Goal: Transaction & Acquisition: Purchase product/service

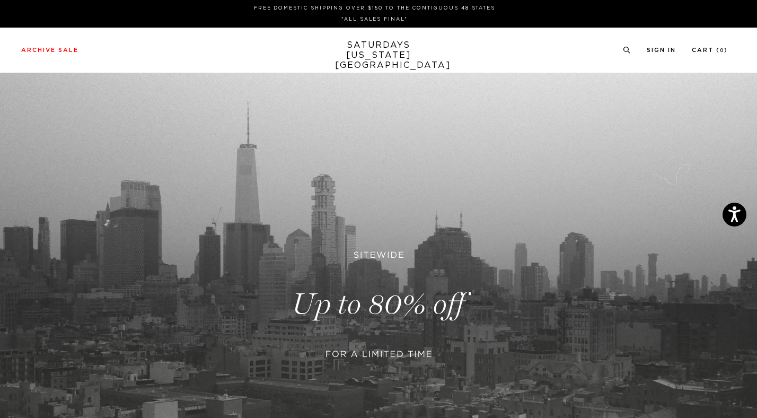
click at [376, 286] on link at bounding box center [378, 304] width 757 height 463
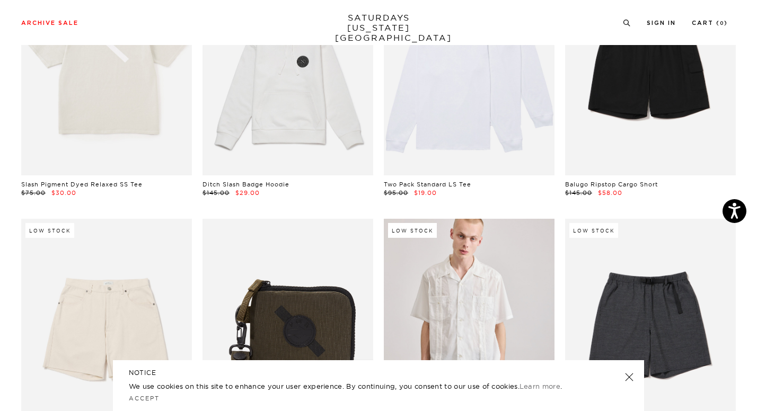
scroll to position [1171, 0]
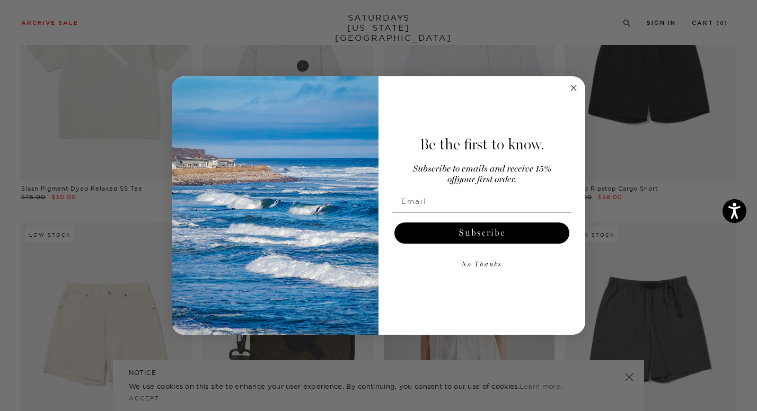
click at [572, 88] on circle "Close dialog" at bounding box center [574, 88] width 12 height 12
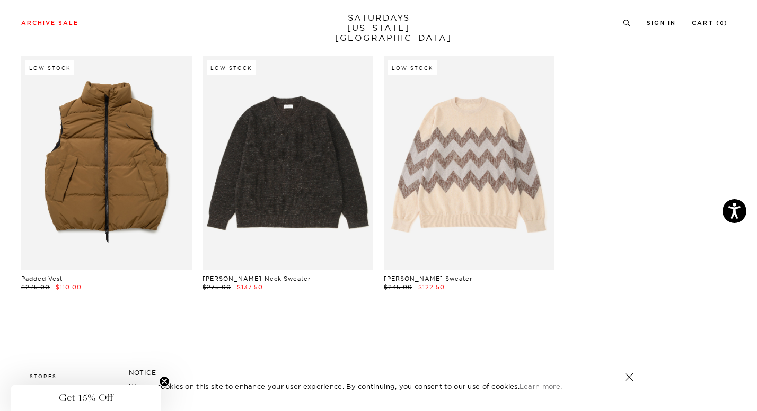
scroll to position [15499, 0]
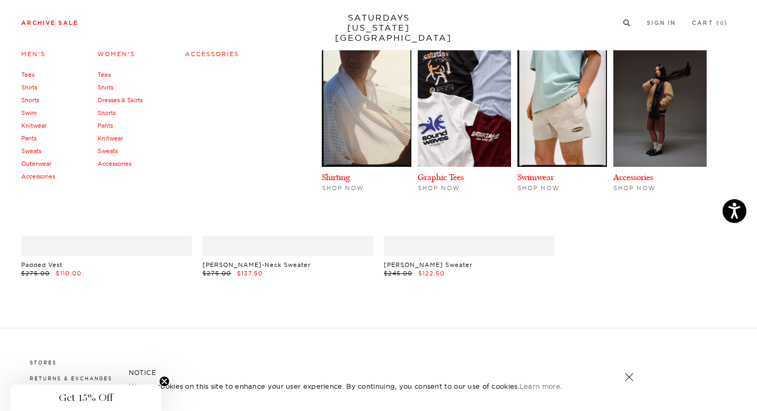
click at [70, 19] on li "Archive Sale Men's Tees Shirts Shorts Swim Knitwear Pants Sweats Outerwear" at bounding box center [49, 22] width 57 height 10
click at [29, 164] on link "Outerwear" at bounding box center [36, 163] width 30 height 7
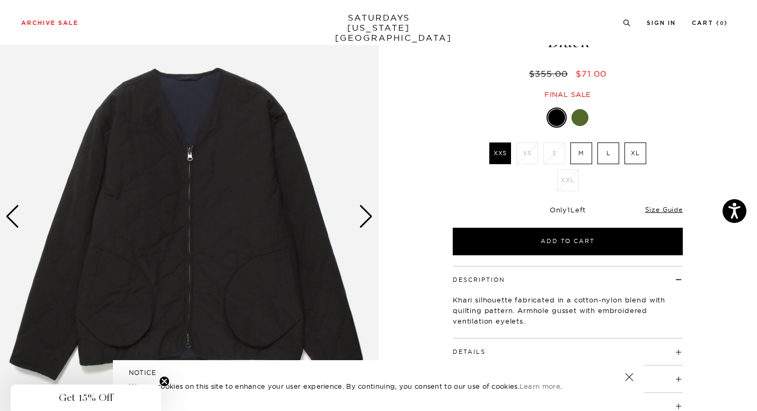
scroll to position [90, 0]
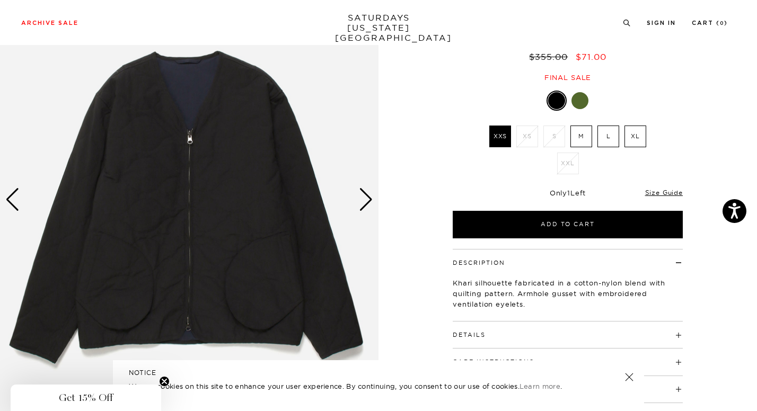
click at [366, 205] on div "Next slide" at bounding box center [366, 199] width 14 height 23
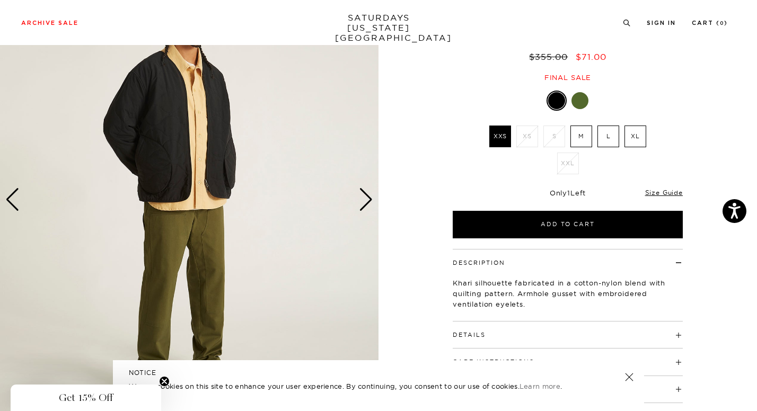
click at [366, 205] on div "Next slide" at bounding box center [366, 199] width 14 height 23
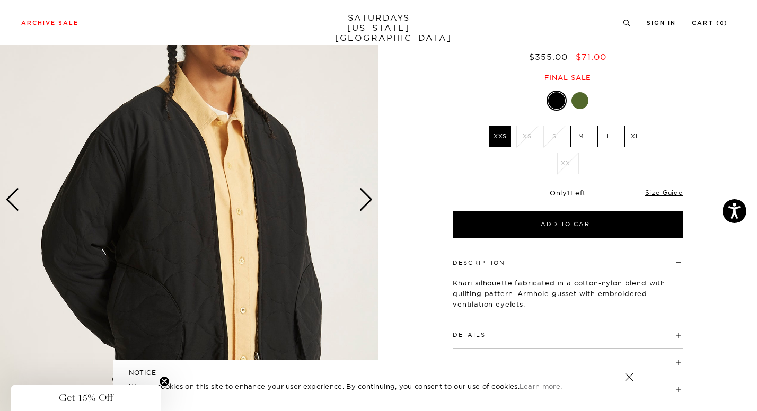
click at [366, 205] on div "Next slide" at bounding box center [366, 199] width 14 height 23
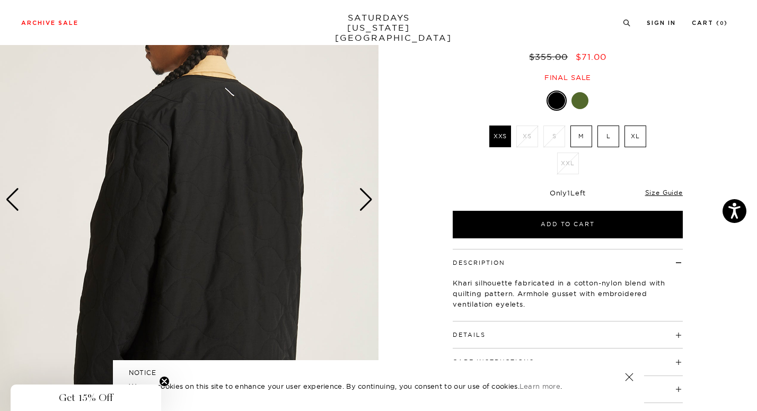
click at [366, 205] on div "Next slide" at bounding box center [366, 199] width 14 height 23
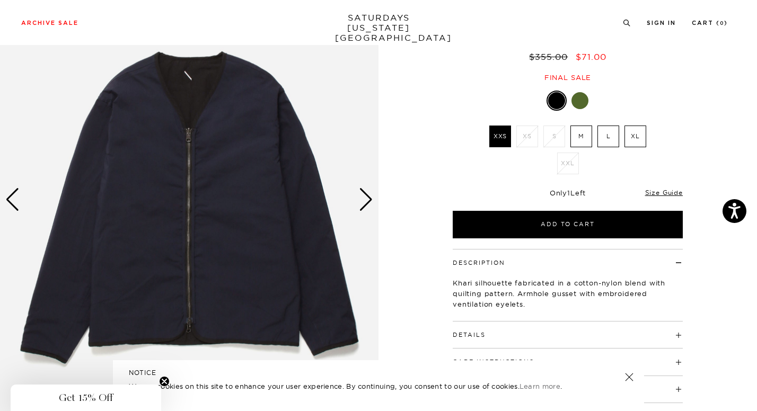
click at [366, 205] on div "Next slide" at bounding box center [366, 199] width 14 height 23
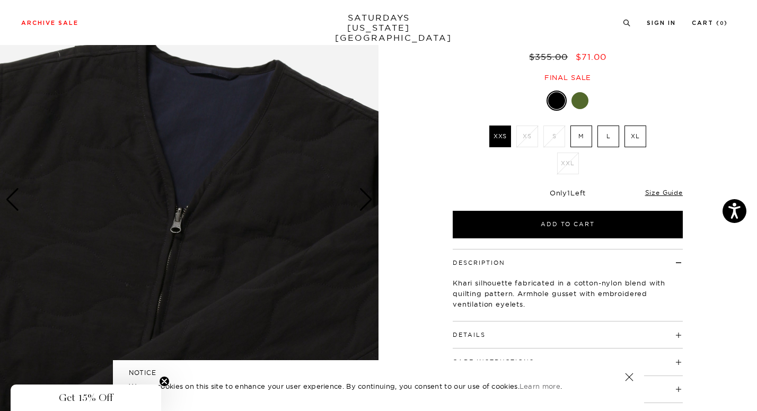
click at [366, 205] on div "Next slide" at bounding box center [366, 199] width 14 height 23
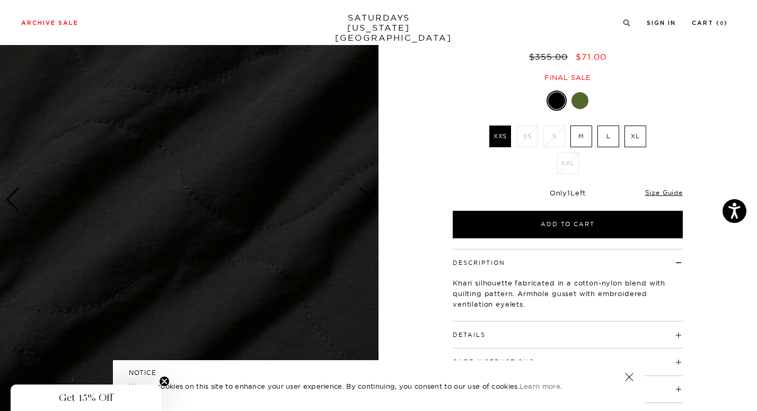
click at [366, 205] on div "Next slide" at bounding box center [366, 199] width 14 height 23
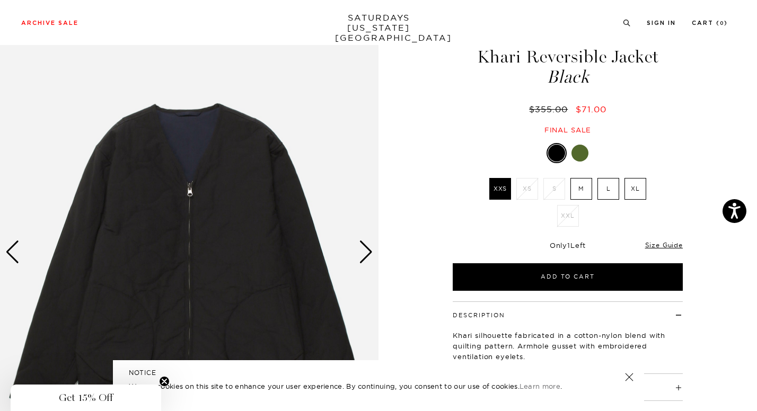
scroll to position [36, 0]
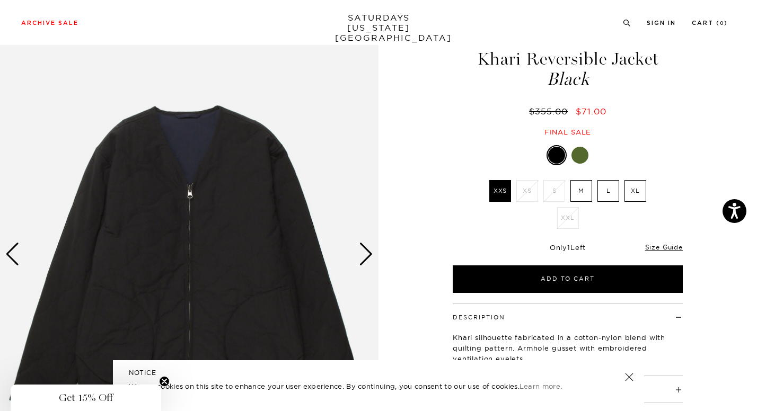
click at [581, 154] on div at bounding box center [580, 155] width 17 height 17
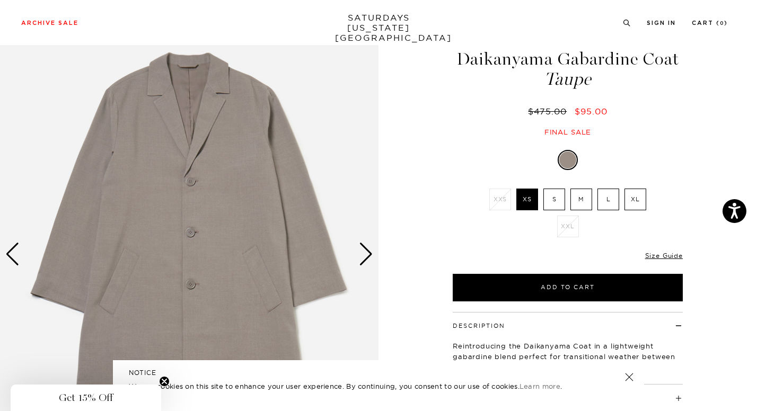
scroll to position [87, 0]
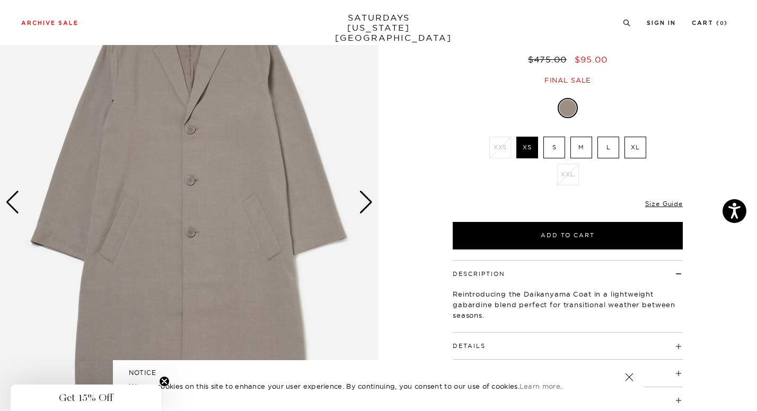
click at [369, 205] on div "Next slide" at bounding box center [366, 202] width 14 height 23
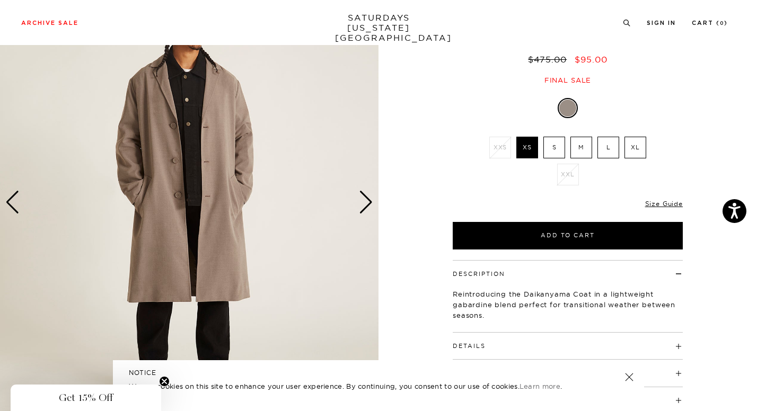
click at [369, 205] on div "Next slide" at bounding box center [366, 202] width 14 height 23
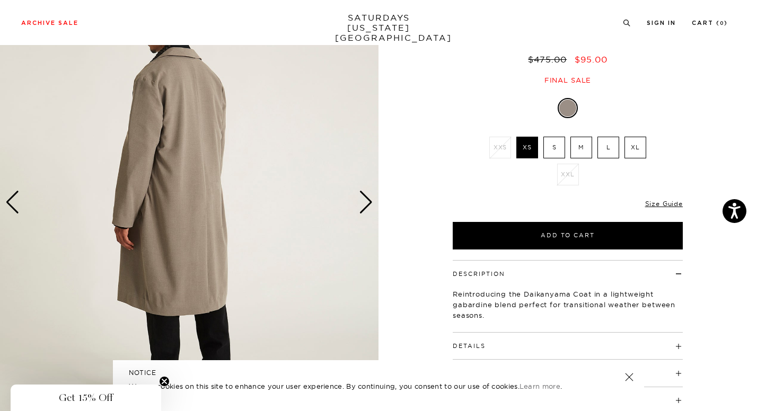
click at [369, 205] on div "Next slide" at bounding box center [366, 202] width 14 height 23
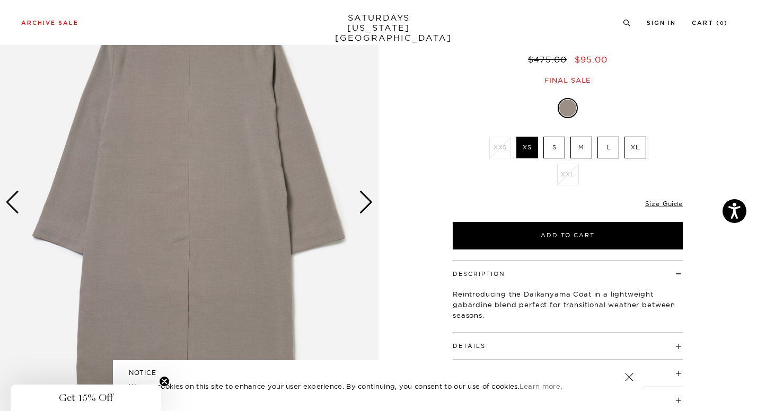
click at [369, 205] on div "Next slide" at bounding box center [366, 202] width 14 height 23
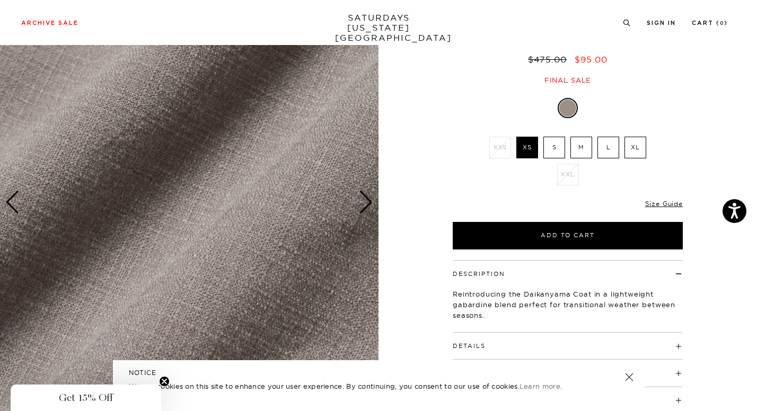
click at [369, 205] on div "Next slide" at bounding box center [366, 202] width 14 height 23
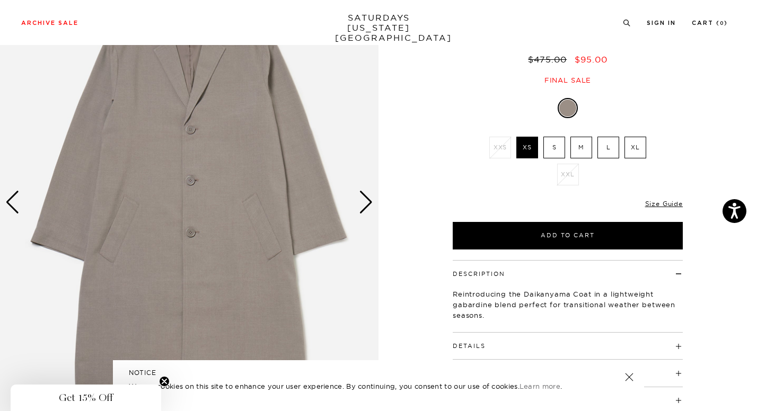
click at [369, 205] on div "Next slide" at bounding box center [366, 202] width 14 height 23
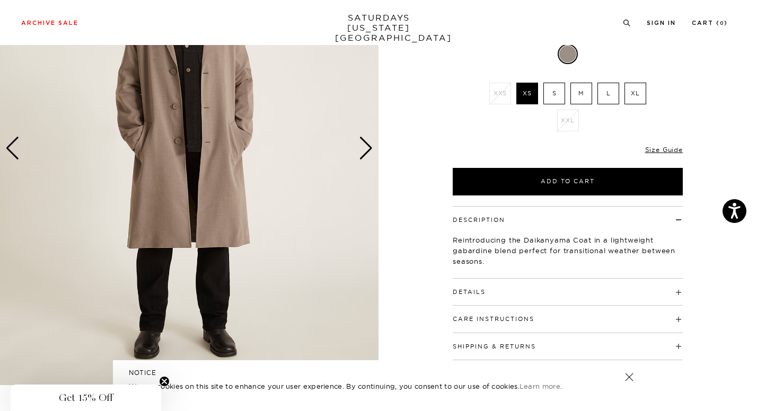
scroll to position [144, 0]
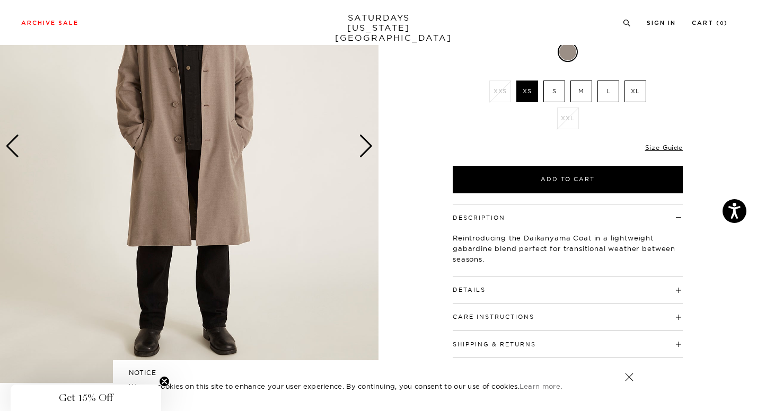
click at [550, 284] on h4 "Details" at bounding box center [568, 285] width 230 height 17
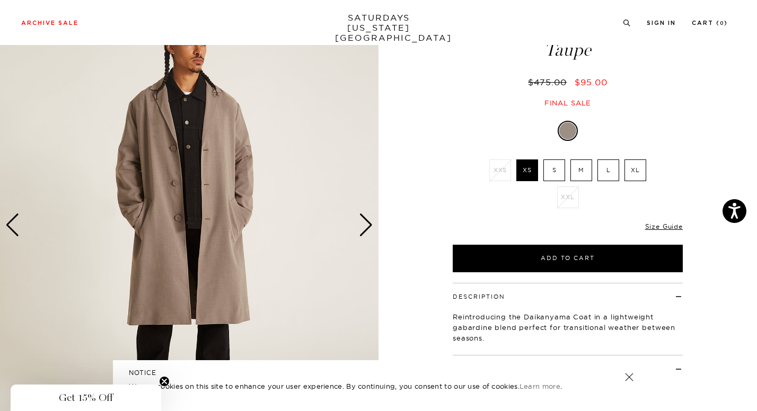
scroll to position [5, 0]
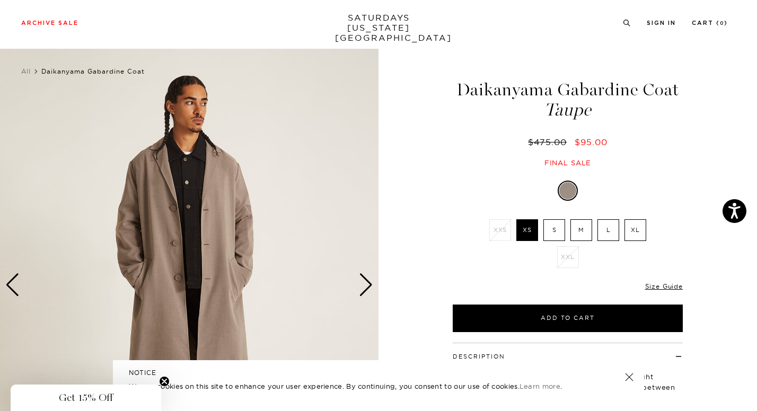
click at [584, 235] on label "M" at bounding box center [582, 231] width 22 height 22
click at [0, 0] on input "M" at bounding box center [0, 0] width 0 height 0
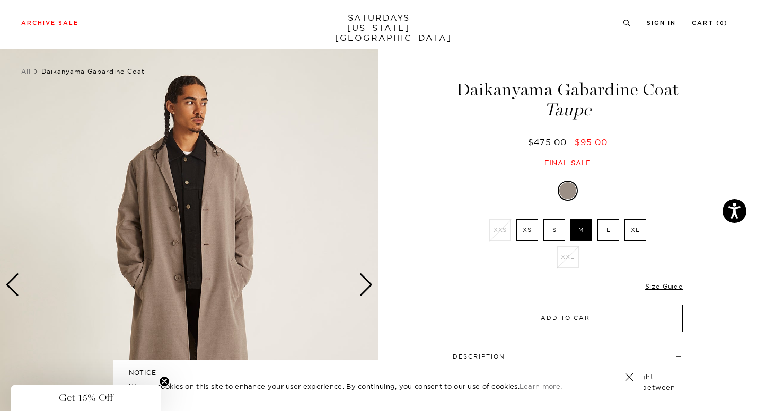
click at [566, 317] on button "Add to Cart" at bounding box center [568, 319] width 230 height 28
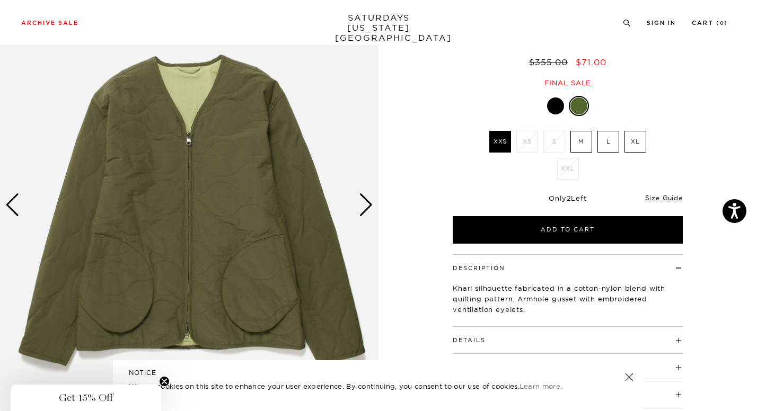
scroll to position [105, 0]
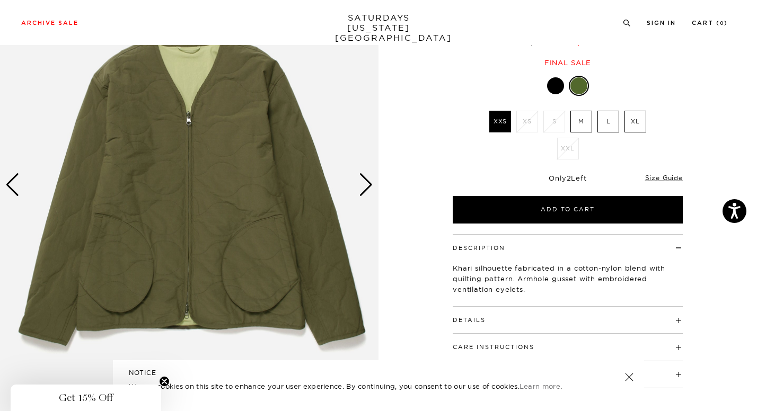
click at [365, 191] on div "Next slide" at bounding box center [366, 184] width 14 height 23
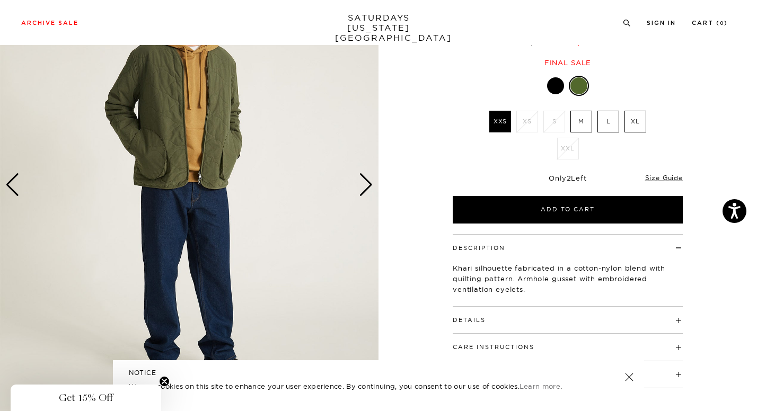
click at [365, 191] on div "Next slide" at bounding box center [366, 184] width 14 height 23
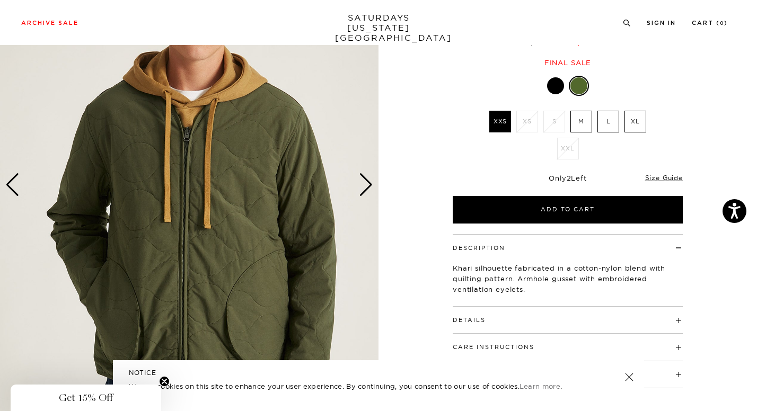
click at [365, 191] on div "Next slide" at bounding box center [366, 184] width 14 height 23
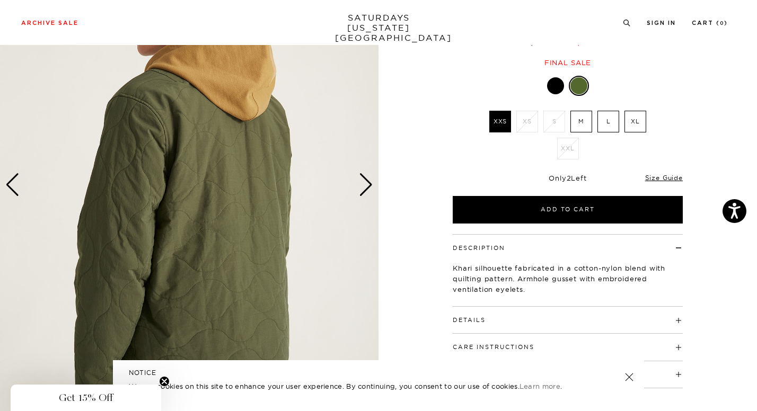
click at [365, 191] on div "Next slide" at bounding box center [366, 184] width 14 height 23
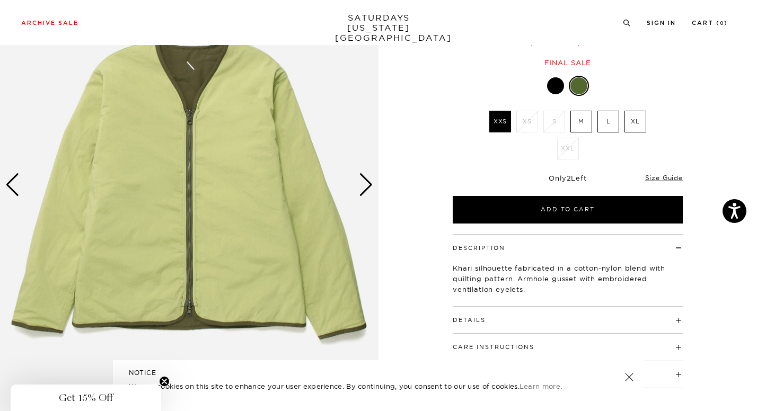
click at [365, 191] on div "Next slide" at bounding box center [366, 184] width 14 height 23
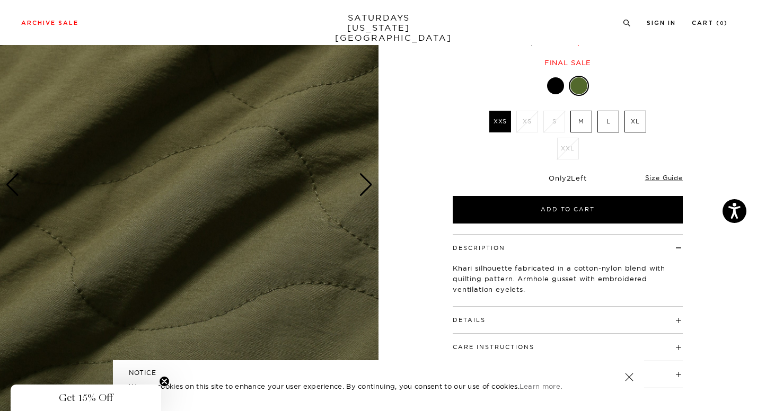
click at [365, 191] on div "Next slide" at bounding box center [366, 184] width 14 height 23
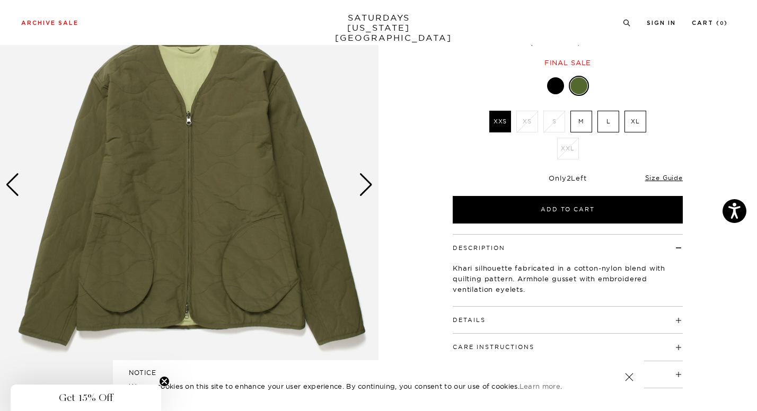
click at [365, 191] on div "Next slide" at bounding box center [366, 184] width 14 height 23
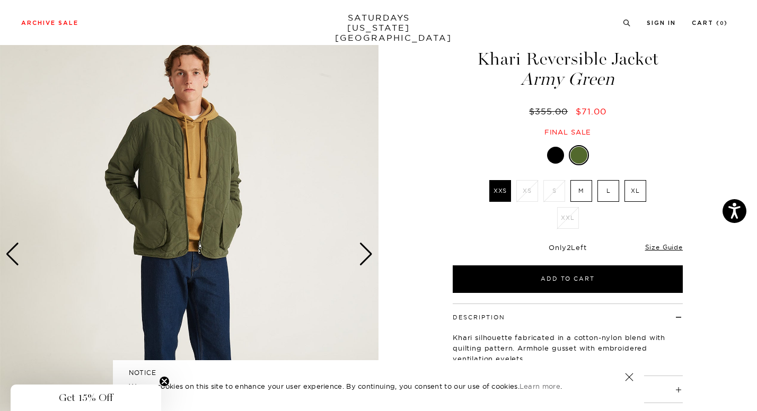
scroll to position [34, 0]
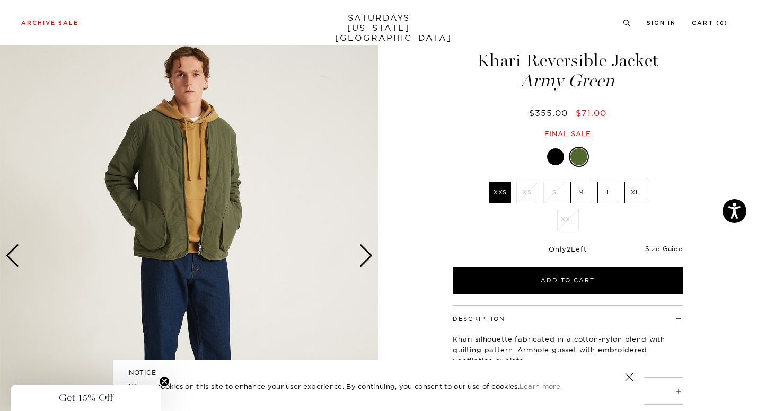
click at [362, 254] on div "Next slide" at bounding box center [366, 255] width 14 height 23
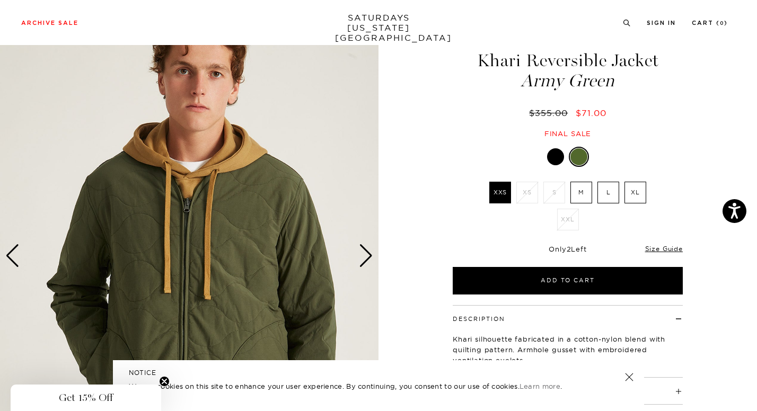
click at [362, 254] on div "Next slide" at bounding box center [366, 255] width 14 height 23
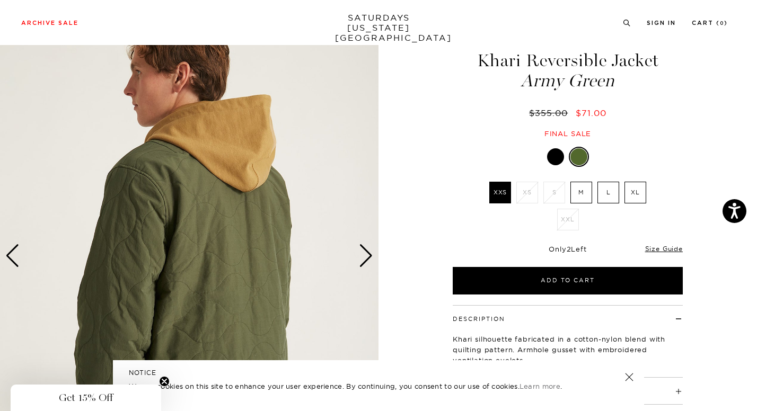
click at [362, 254] on div "Next slide" at bounding box center [366, 255] width 14 height 23
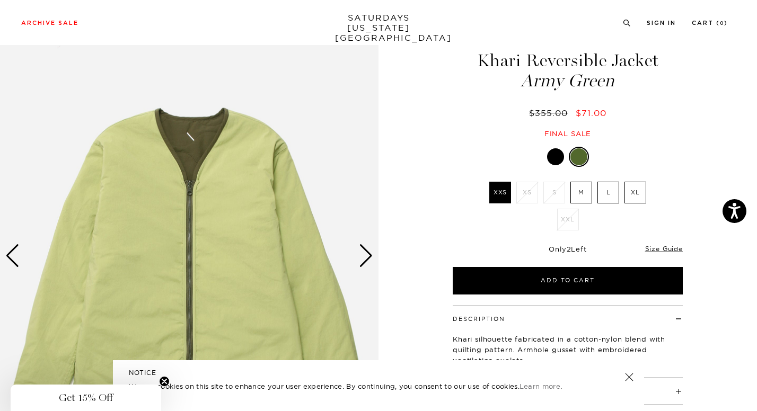
click at [362, 254] on div "Next slide" at bounding box center [366, 255] width 14 height 23
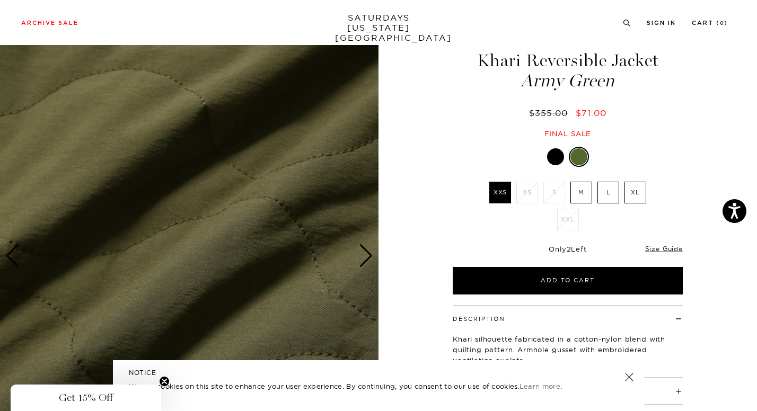
click at [558, 156] on div at bounding box center [555, 156] width 17 height 17
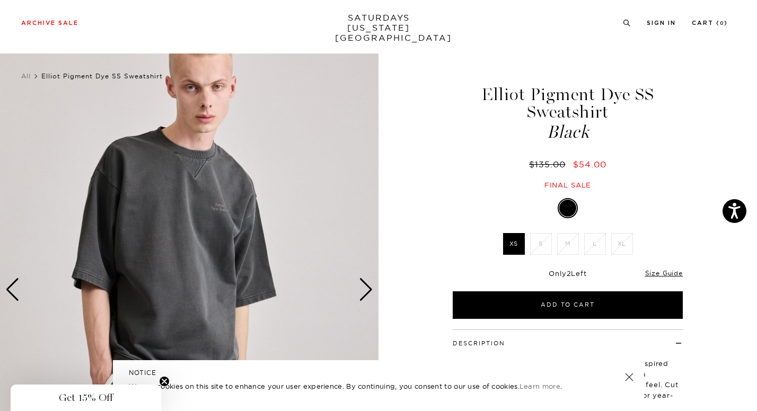
scroll to position [129, 0]
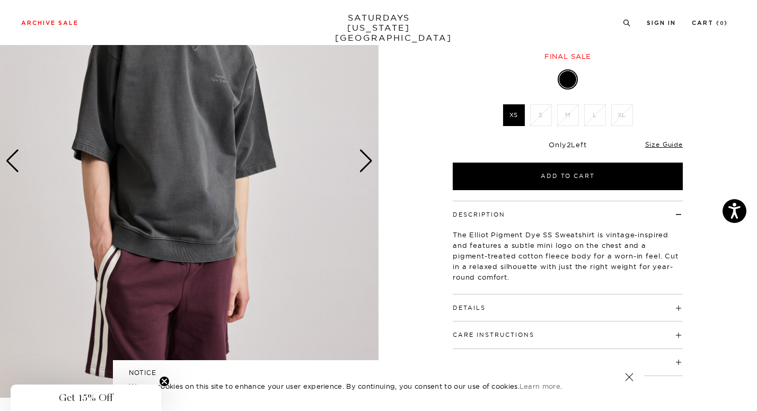
click at [370, 166] on div "Next slide" at bounding box center [366, 161] width 14 height 23
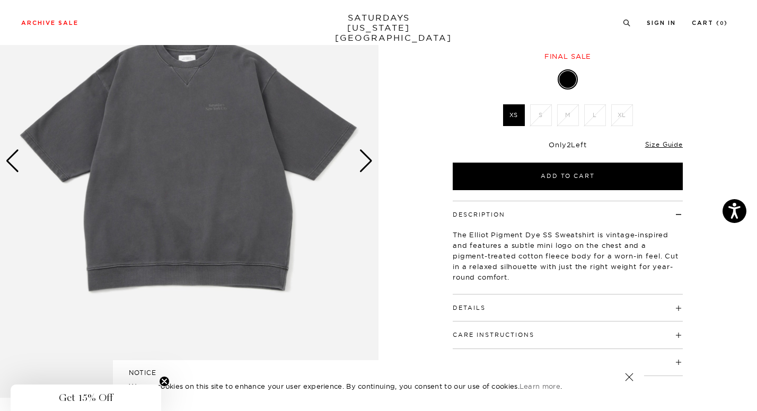
click at [370, 165] on div "Next slide" at bounding box center [366, 161] width 14 height 23
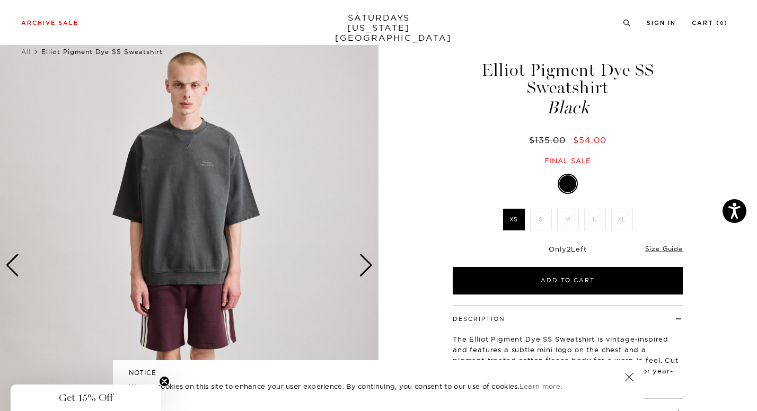
scroll to position [24, 0]
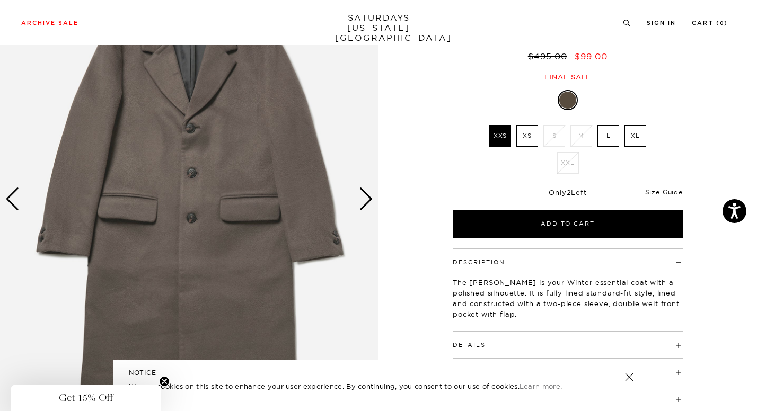
scroll to position [133, 0]
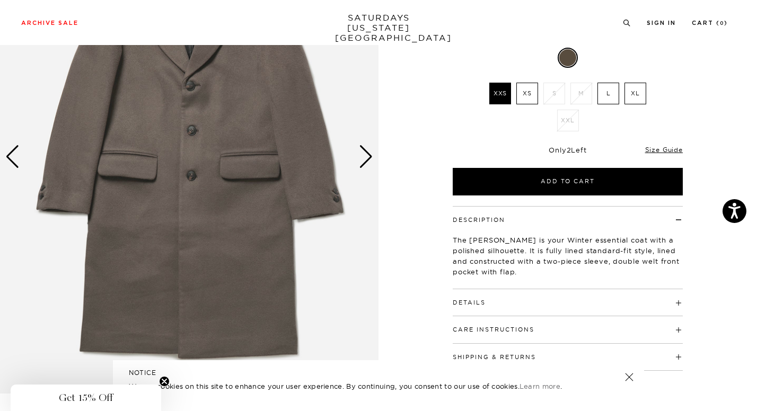
click at [366, 157] on div "Next slide" at bounding box center [366, 156] width 14 height 23
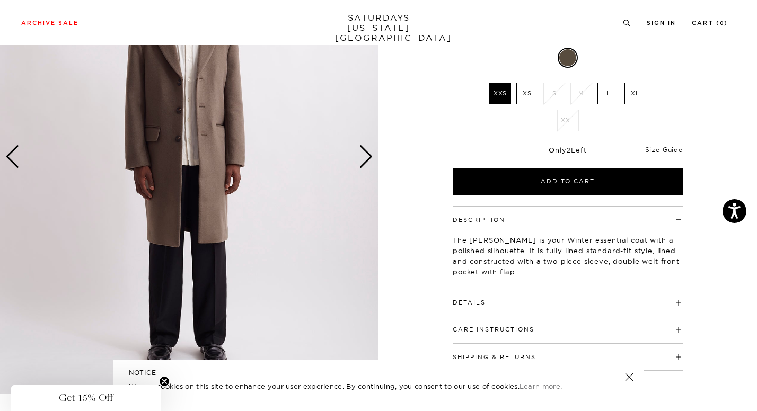
click at [366, 157] on div "Next slide" at bounding box center [366, 156] width 14 height 23
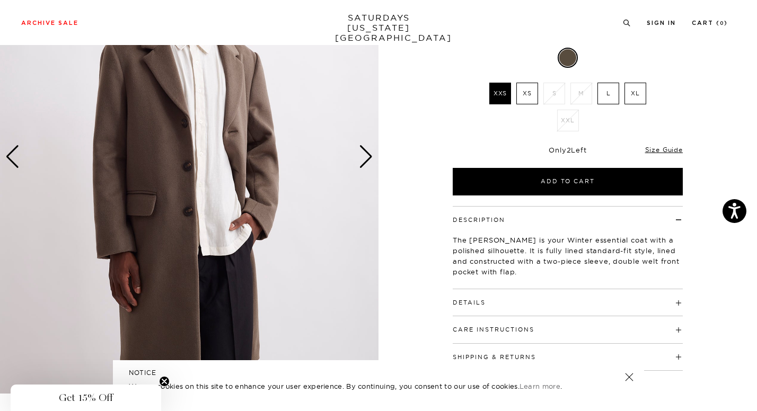
click at [366, 157] on div "Next slide" at bounding box center [366, 156] width 14 height 23
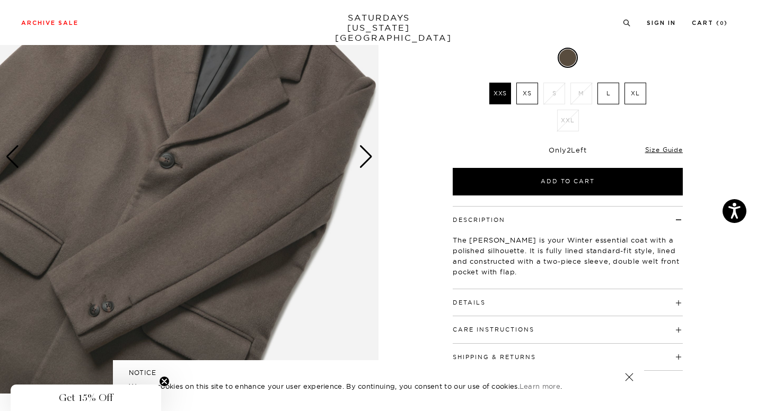
click at [366, 157] on div "Next slide" at bounding box center [366, 156] width 14 height 23
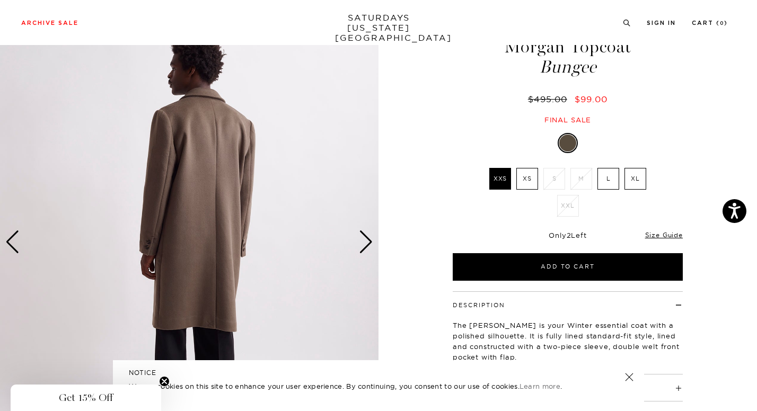
scroll to position [47, 0]
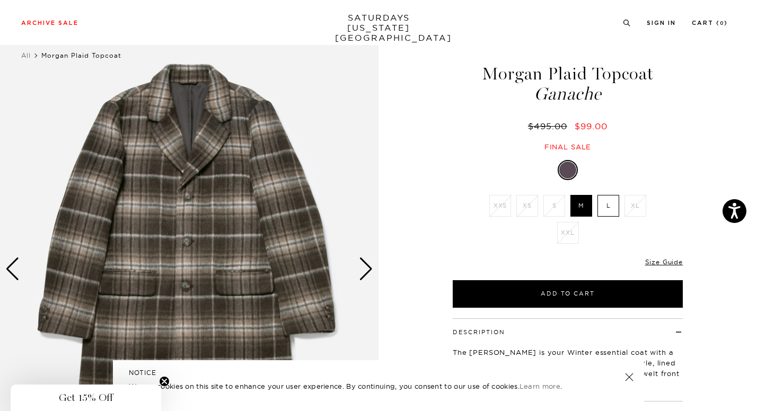
scroll to position [25, 0]
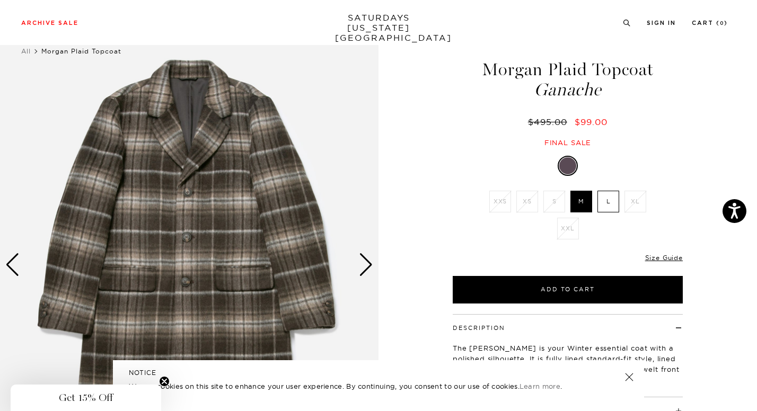
click at [365, 258] on div "Next slide" at bounding box center [366, 264] width 14 height 23
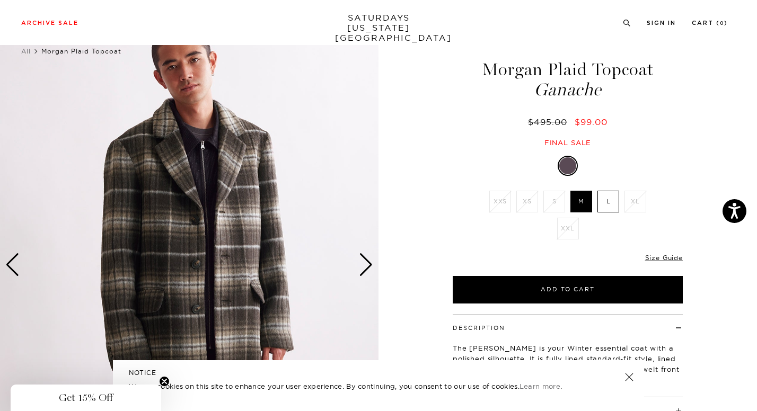
click at [365, 258] on div "Next slide" at bounding box center [366, 264] width 14 height 23
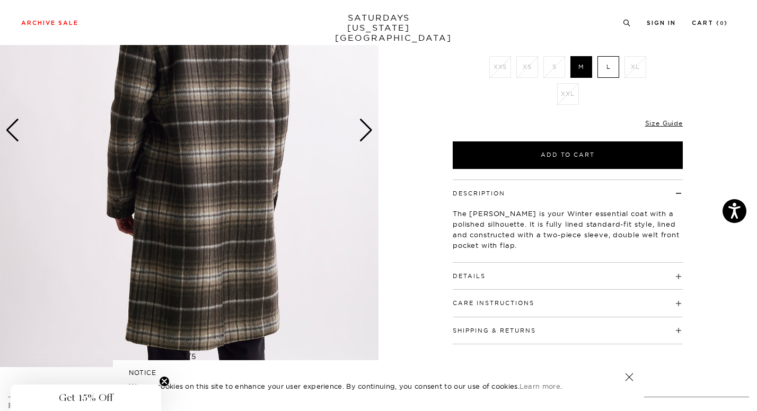
scroll to position [159, 0]
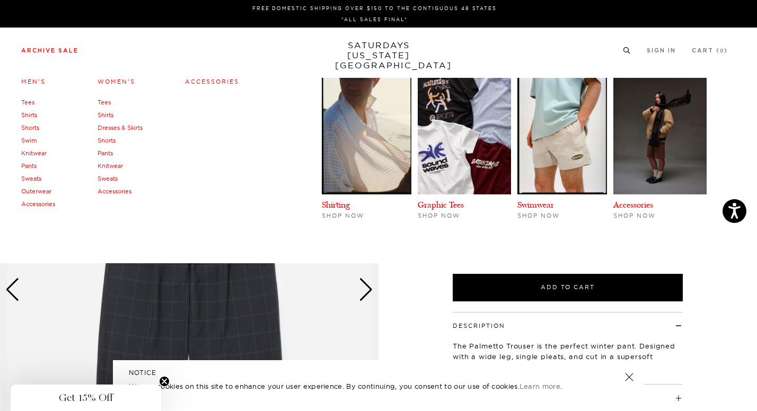
click at [38, 154] on link "Knitwear" at bounding box center [33, 153] width 25 height 7
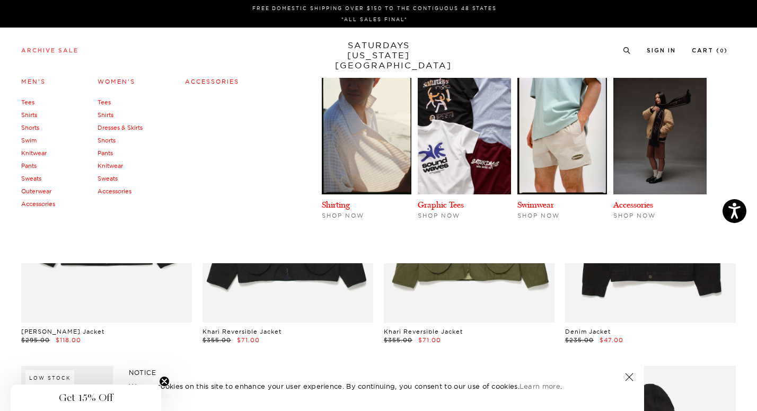
click at [60, 54] on link "Archive Sale" at bounding box center [49, 51] width 57 height 6
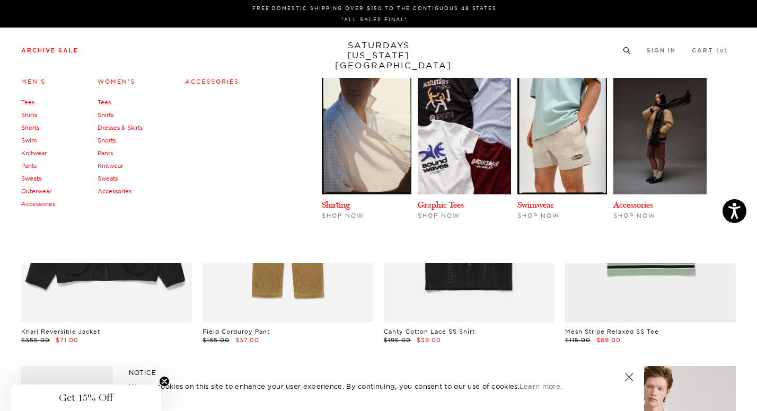
click at [29, 165] on link "Pants" at bounding box center [28, 165] width 15 height 7
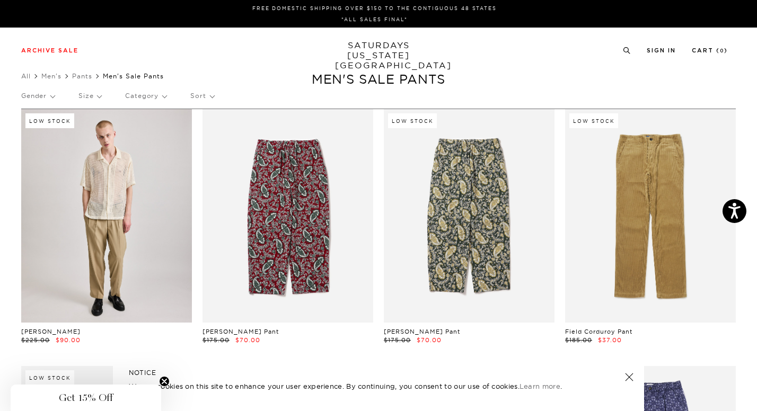
click at [147, 165] on link at bounding box center [106, 216] width 171 height 214
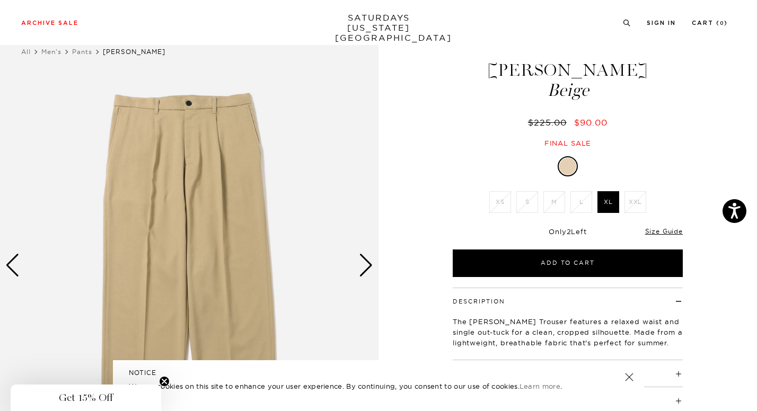
scroll to position [27, 0]
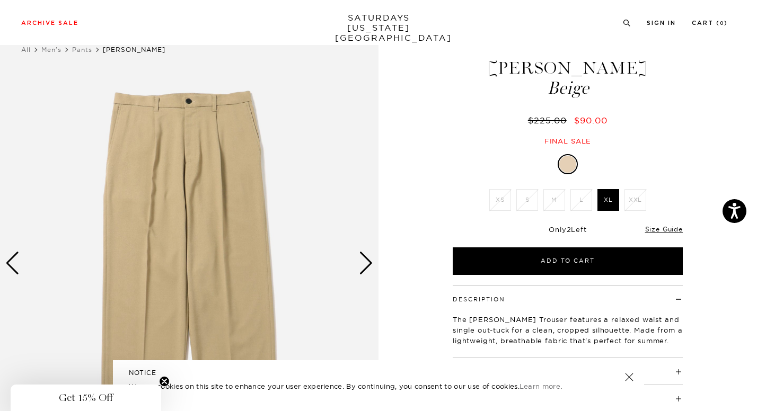
click at [372, 267] on div "Next slide" at bounding box center [366, 263] width 14 height 23
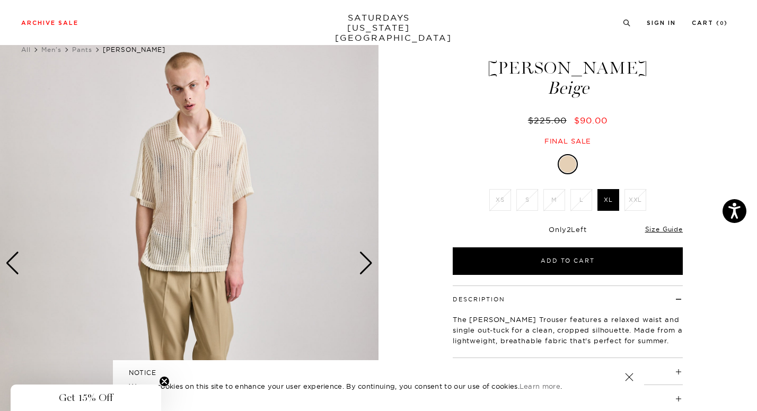
click at [372, 267] on div "Next slide" at bounding box center [366, 263] width 14 height 23
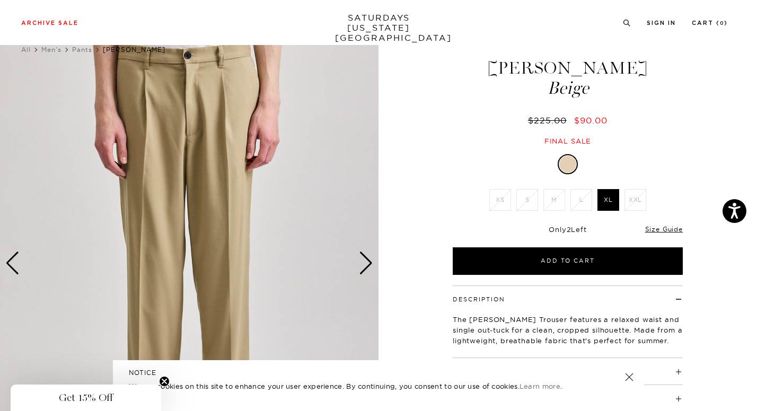
click at [372, 267] on div "Next slide" at bounding box center [366, 263] width 14 height 23
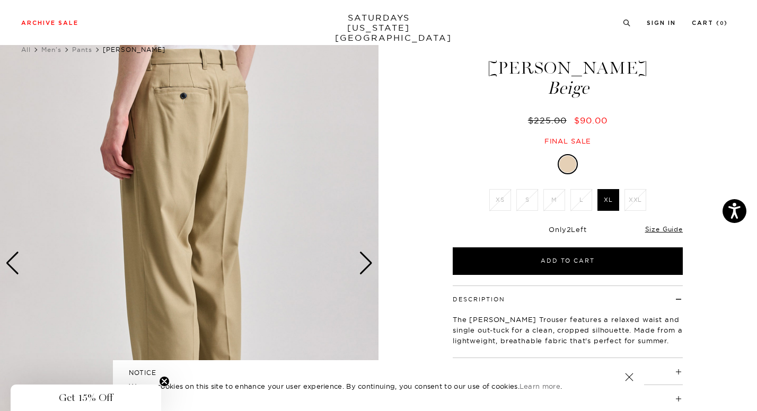
click at [372, 267] on div "Next slide" at bounding box center [366, 263] width 14 height 23
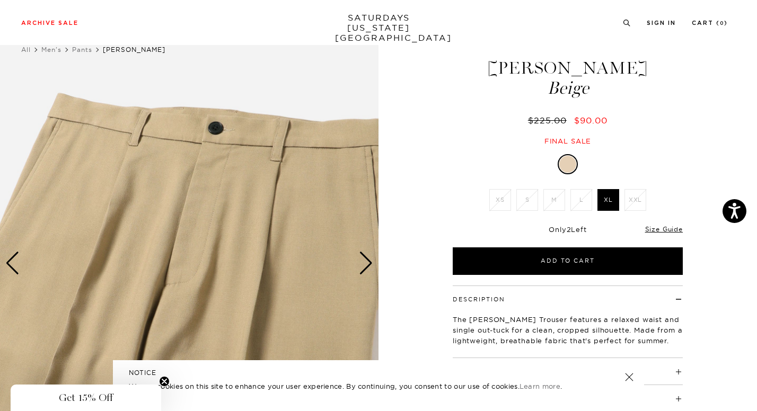
click at [372, 267] on div "Next slide" at bounding box center [366, 263] width 14 height 23
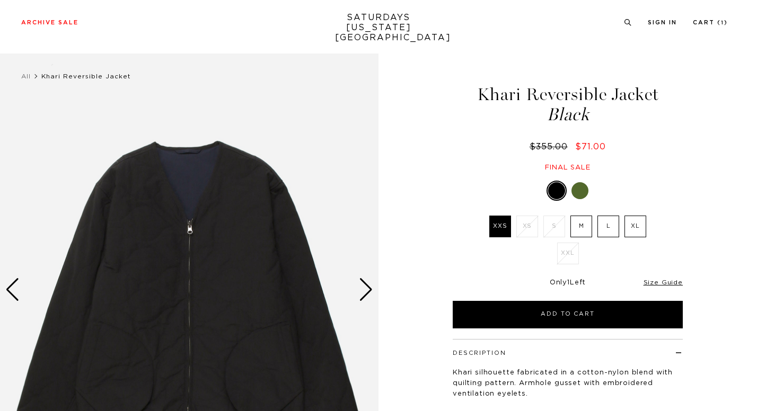
scroll to position [82, 0]
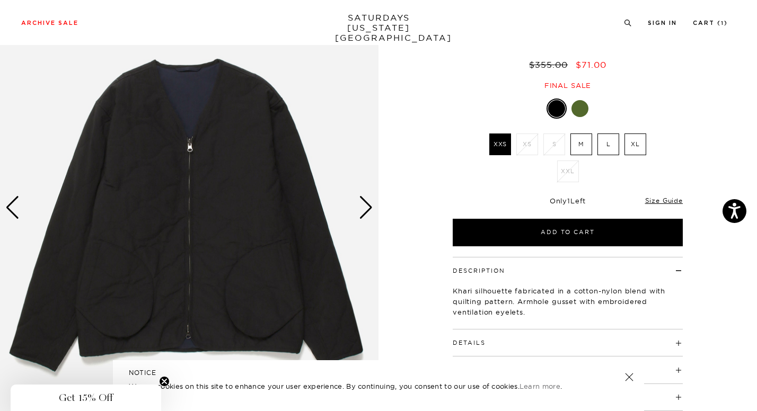
click at [580, 113] on div at bounding box center [580, 108] width 17 height 17
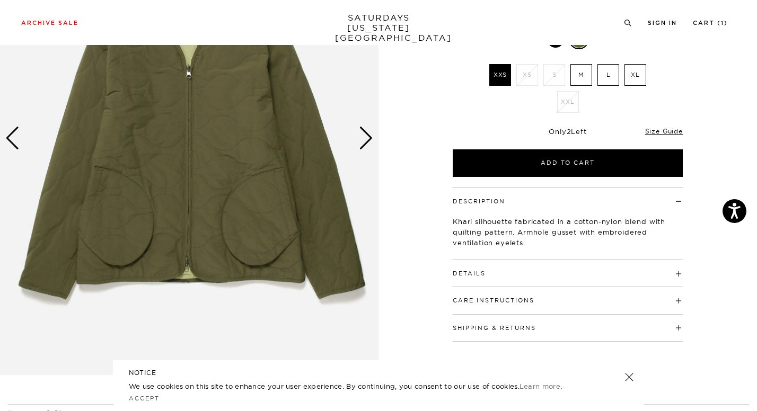
scroll to position [177, 0]
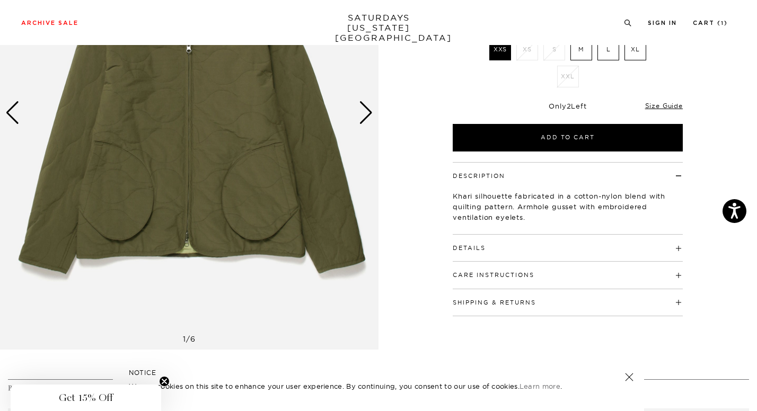
click at [501, 252] on h4 "Details" at bounding box center [568, 243] width 230 height 17
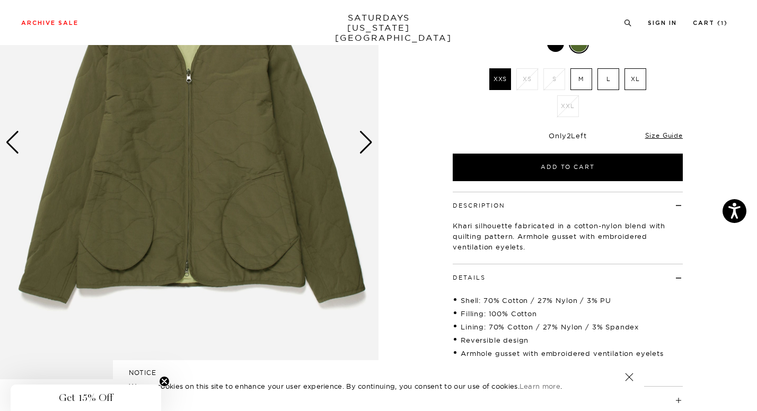
scroll to position [147, 0]
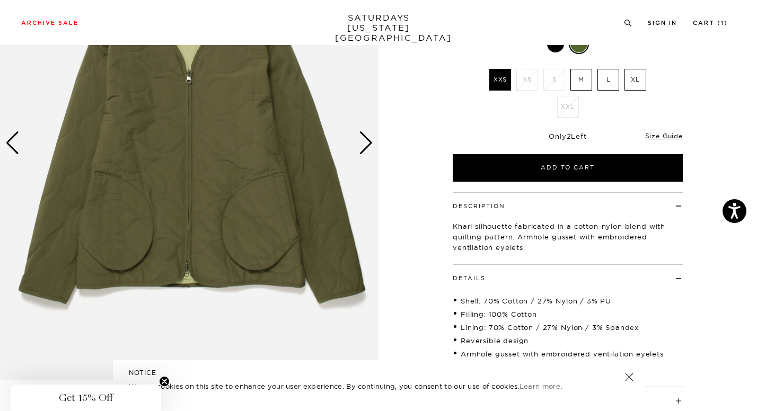
click at [362, 152] on div "Next slide" at bounding box center [366, 143] width 14 height 23
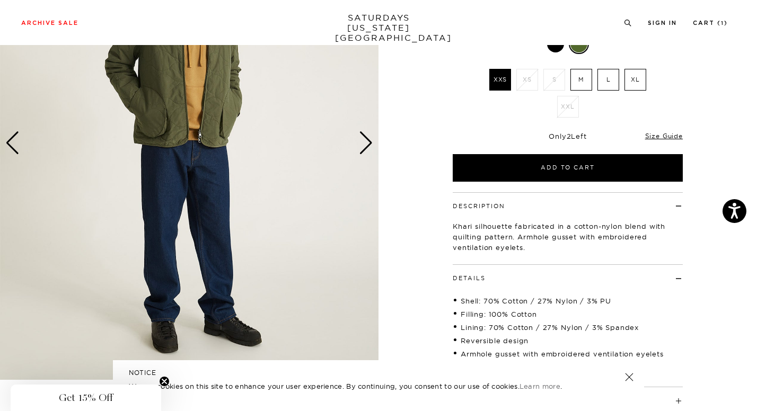
scroll to position [65, 0]
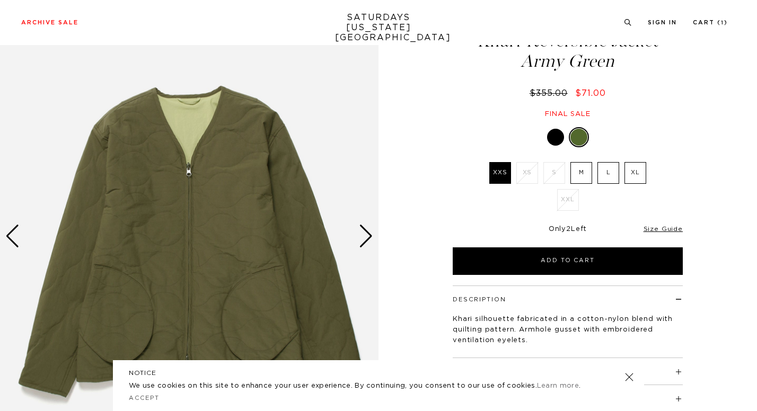
scroll to position [54, 0]
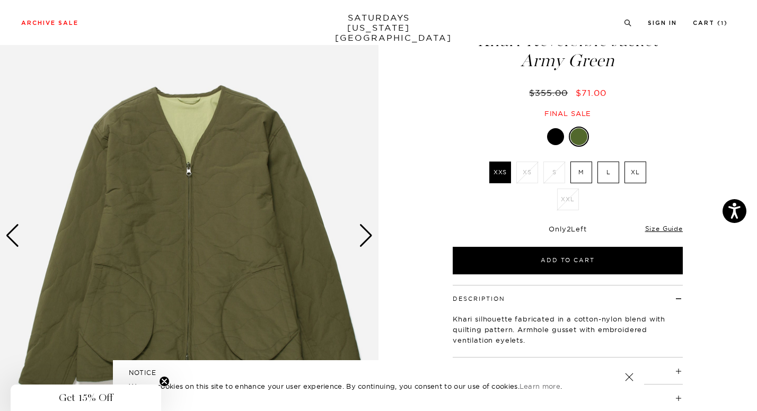
click at [367, 238] on div "Next slide" at bounding box center [366, 235] width 14 height 23
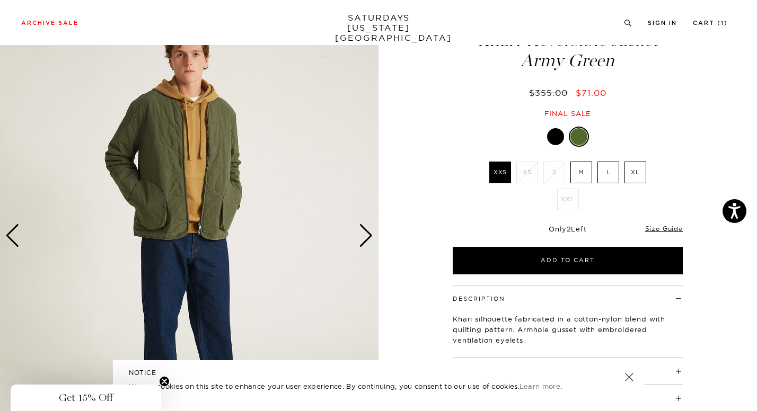
click at [367, 238] on div "Next slide" at bounding box center [366, 235] width 14 height 23
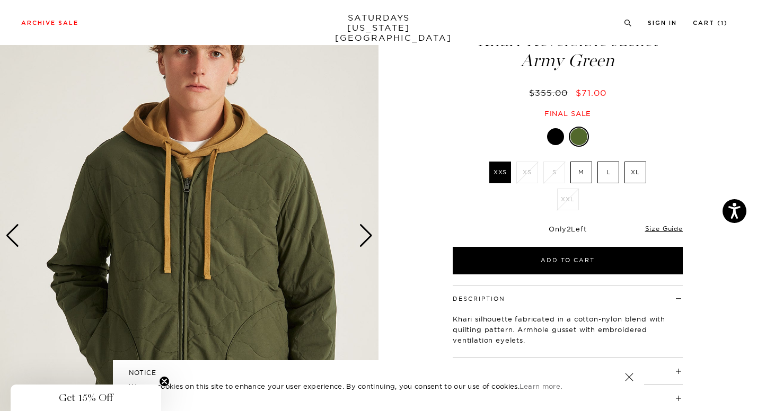
click at [367, 238] on div "Next slide" at bounding box center [366, 235] width 14 height 23
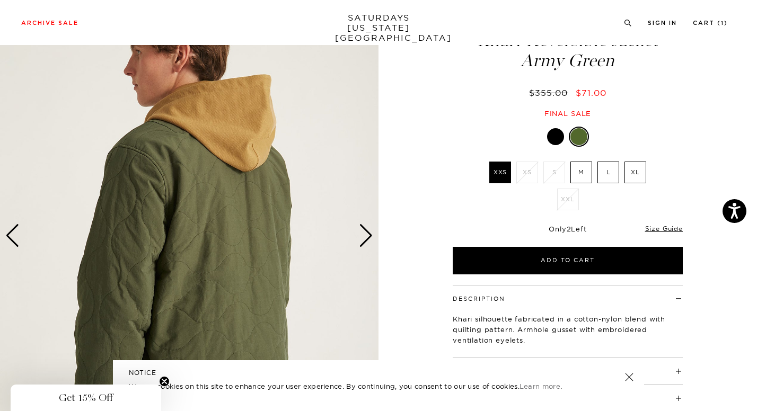
click at [367, 238] on div "Next slide" at bounding box center [366, 235] width 14 height 23
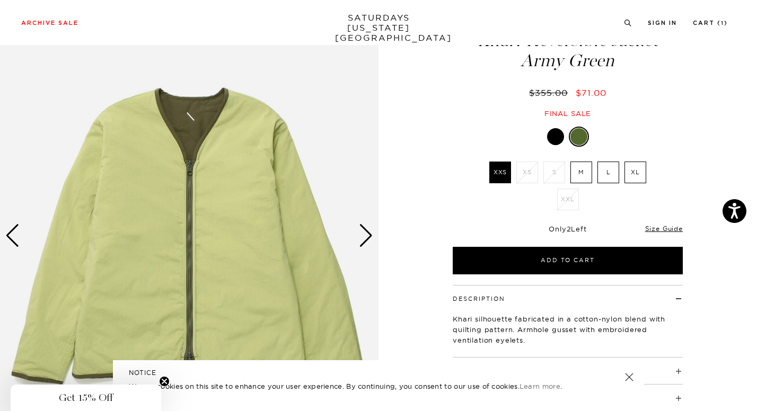
click at [367, 238] on div "Next slide" at bounding box center [366, 235] width 14 height 23
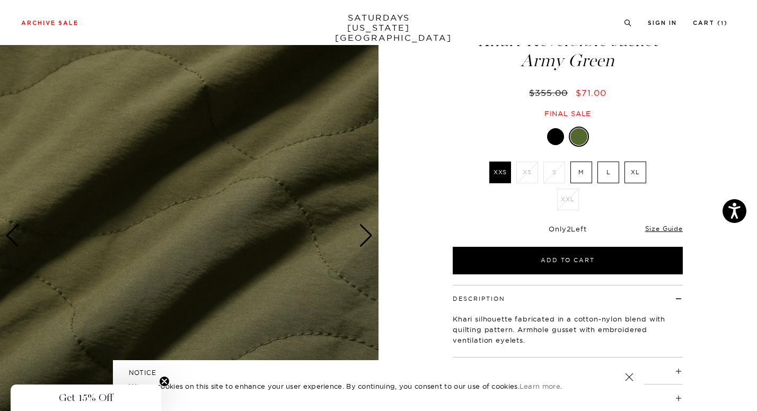
click at [367, 238] on div "Next slide" at bounding box center [366, 235] width 14 height 23
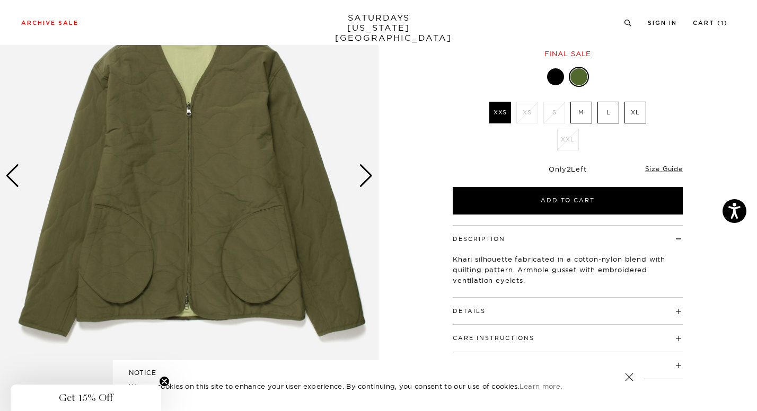
scroll to position [113, 0]
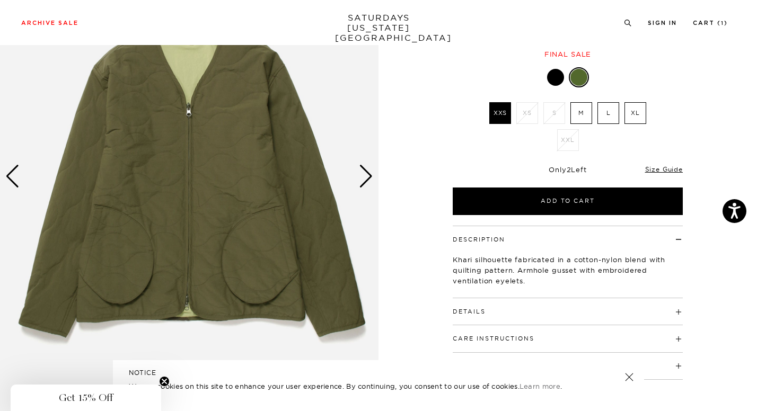
click at [586, 113] on label "M" at bounding box center [582, 113] width 22 height 22
click at [0, 0] on input "M" at bounding box center [0, 0] width 0 height 0
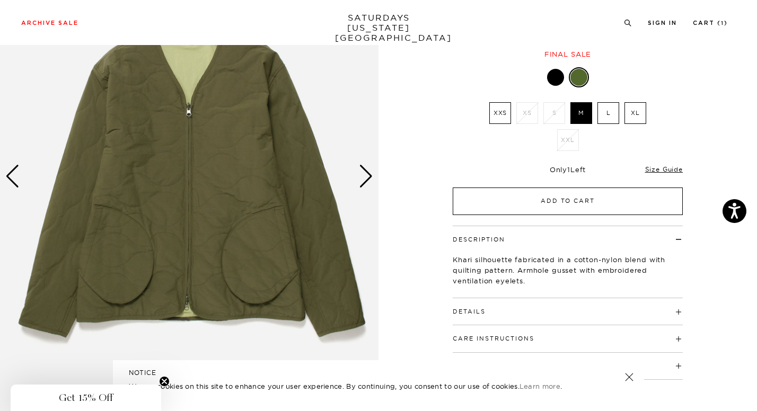
click at [577, 203] on button "Add to Cart" at bounding box center [568, 202] width 230 height 28
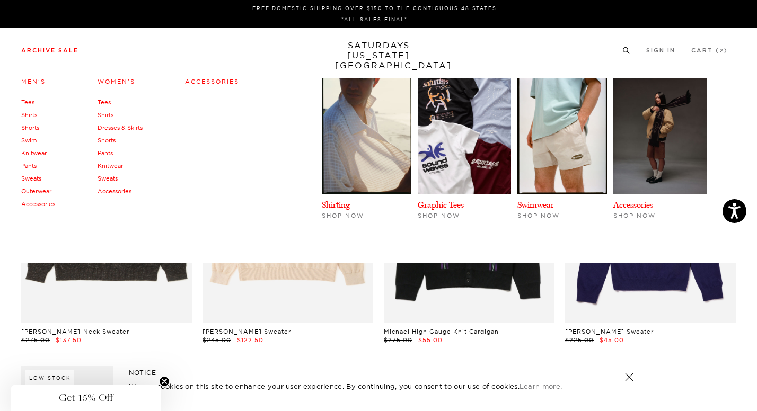
click at [29, 104] on link "Tees" at bounding box center [27, 102] width 13 height 7
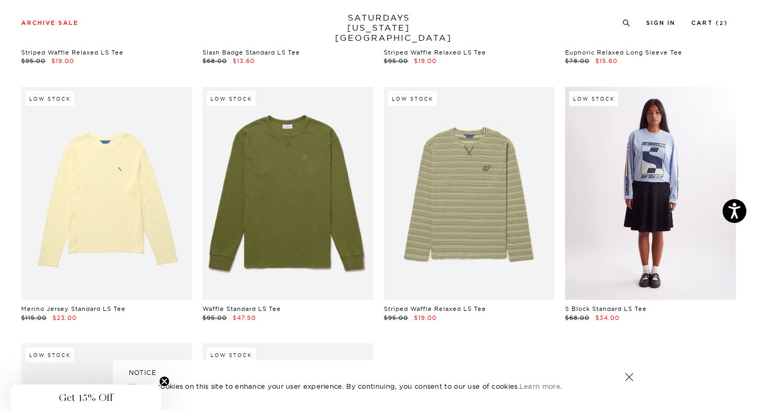
scroll to position [1305, 0]
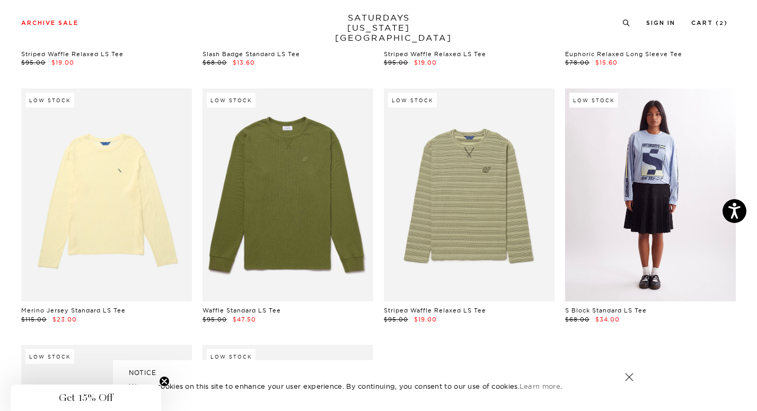
click at [615, 215] on link at bounding box center [650, 196] width 171 height 214
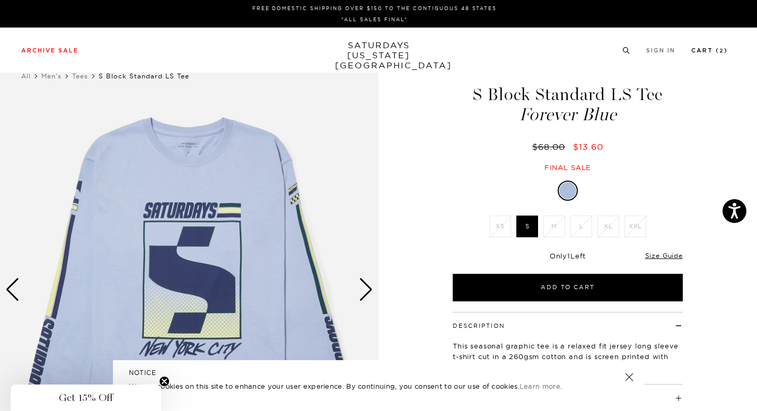
click at [715, 50] on link "Cart ( 2 )" at bounding box center [709, 51] width 37 height 6
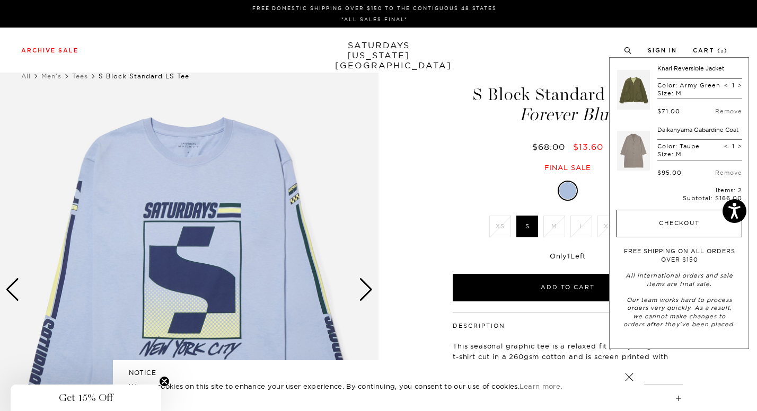
click at [645, 217] on button "Checkout" at bounding box center [680, 224] width 126 height 28
